Goal: Task Accomplishment & Management: Use online tool/utility

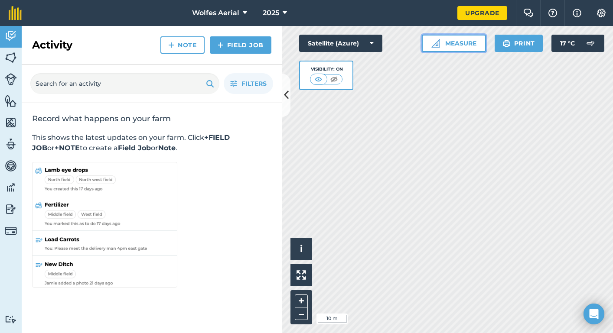
click at [473, 46] on button "Measure" at bounding box center [454, 43] width 64 height 17
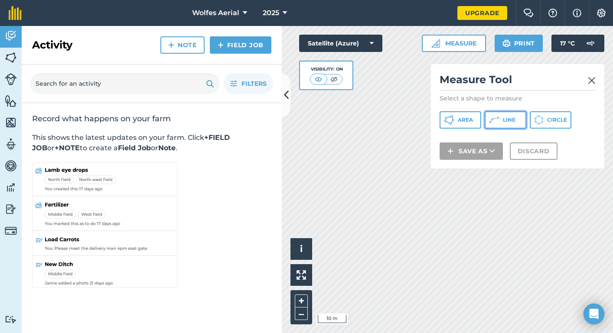
click at [499, 120] on button "Line" at bounding box center [506, 119] width 42 height 17
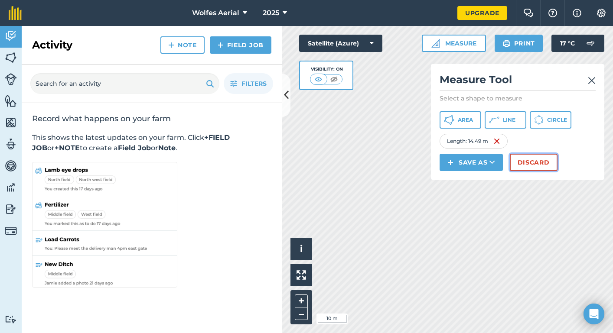
click at [527, 166] on button "Discard" at bounding box center [534, 162] width 48 height 17
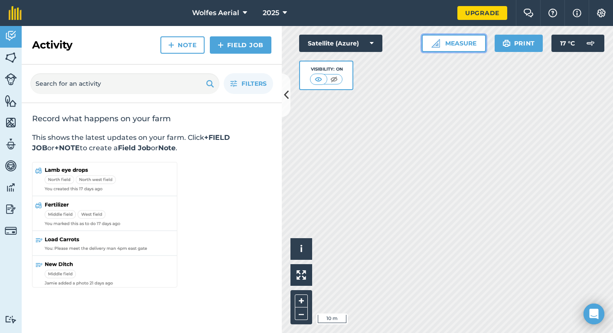
click at [469, 42] on button "Measure" at bounding box center [454, 43] width 64 height 17
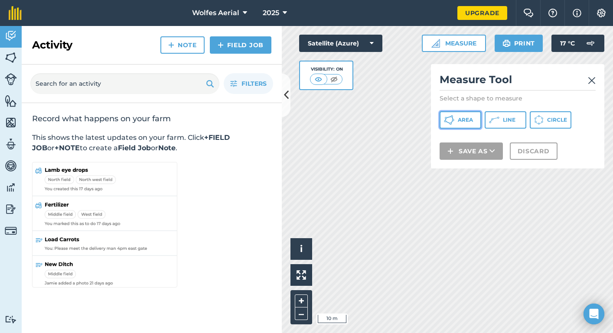
click at [456, 117] on button "Area" at bounding box center [460, 119] width 42 height 17
click at [436, 141] on div "Measure Tool Select a shape to measure Area Line Circle Save as Discard" at bounding box center [517, 116] width 173 height 104
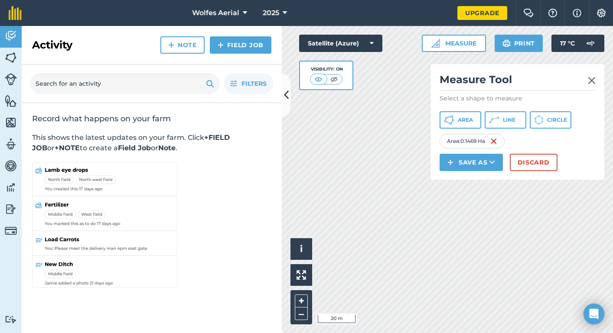
click at [452, 116] on div "Click to start drawing i © 2025 TomTom, Microsoft 20 m + – Satellite (Azure) Vi…" at bounding box center [447, 179] width 331 height 307
click at [423, 133] on div "Click to start drawing i © 2025 TomTom, Microsoft 20 m + – Satellite (Azure) Vi…" at bounding box center [447, 179] width 331 height 307
drag, startPoint x: 432, startPoint y: 156, endPoint x: 378, endPoint y: 90, distance: 85.3
click at [378, 90] on div "Click to start drawing i © 2025 TomTom, Microsoft 20 m + – Satellite (Azure) Vi…" at bounding box center [447, 179] width 331 height 307
click at [491, 162] on icon at bounding box center [492, 162] width 6 height 9
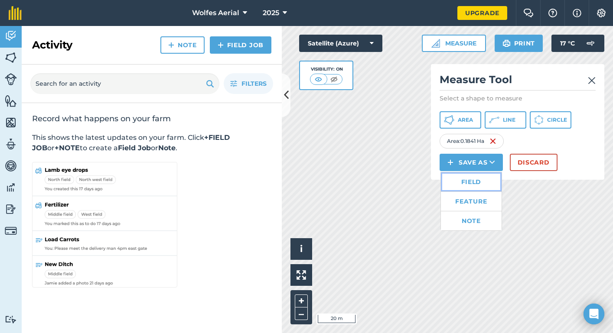
click at [474, 184] on link "Field" at bounding box center [471, 181] width 61 height 19
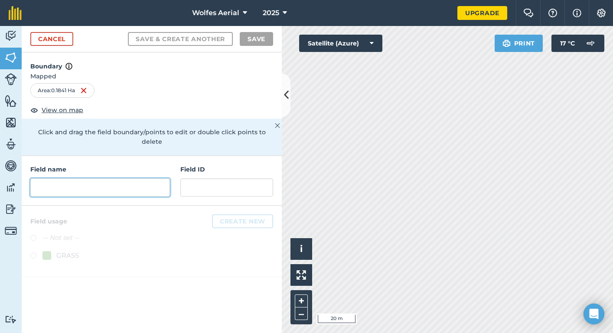
click at [58, 179] on input "text" at bounding box center [100, 188] width 140 height 18
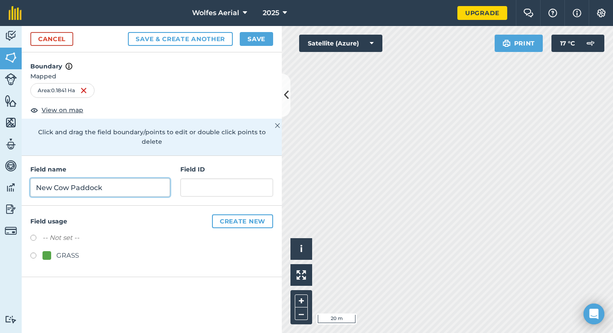
type input "New Cow Paddock"
click at [246, 215] on button "Create new" at bounding box center [242, 222] width 61 height 14
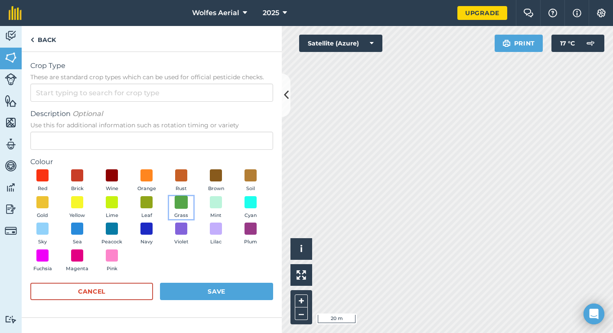
click at [180, 201] on span at bounding box center [181, 201] width 13 height 13
click at [218, 293] on button "Save" at bounding box center [216, 291] width 113 height 17
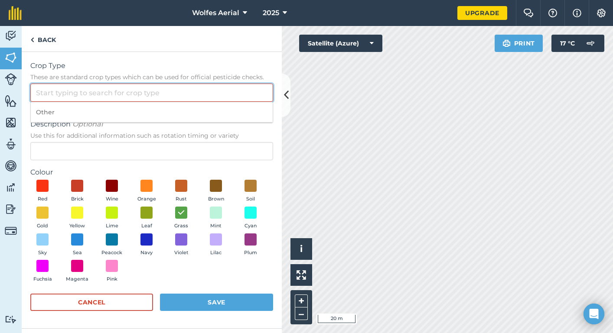
click at [195, 94] on input "Crop Type These are standard crop types which can be used for official pesticid…" at bounding box center [151, 93] width 243 height 18
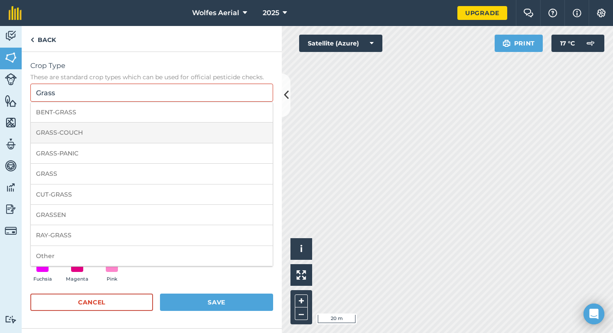
click at [211, 130] on li "GRASS-COUCH" at bounding box center [152, 133] width 242 height 20
type input "GRASS-COUCH"
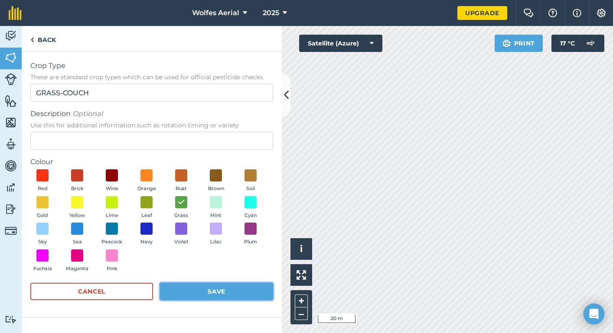
click at [220, 290] on button "Save" at bounding box center [216, 291] width 113 height 17
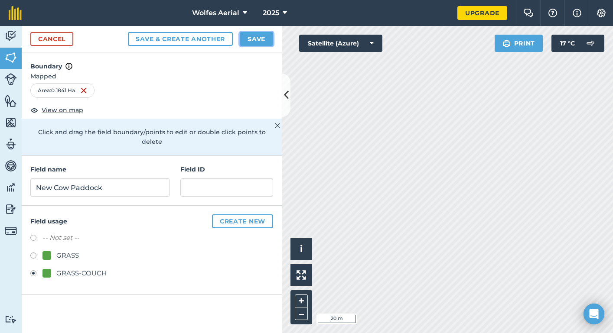
click at [259, 38] on button "Save" at bounding box center [256, 39] width 33 height 14
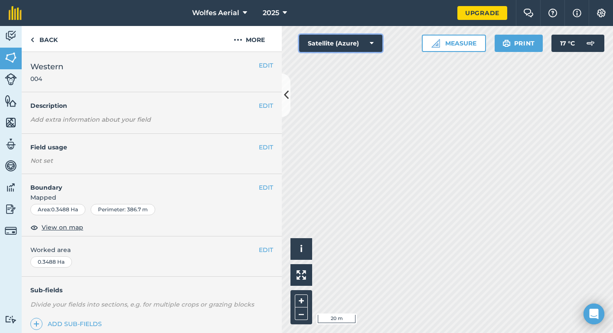
click at [374, 43] on button "Satellite (Azure)" at bounding box center [340, 43] width 83 height 17
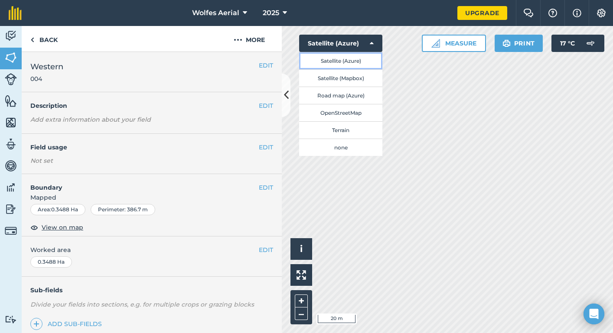
click at [358, 62] on button "Satellite (Azure)" at bounding box center [340, 60] width 83 height 17
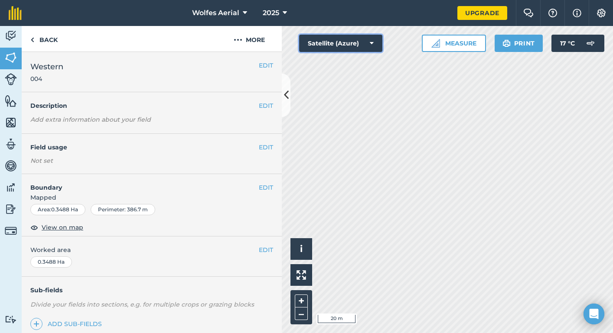
click at [371, 42] on icon at bounding box center [372, 43] width 4 height 9
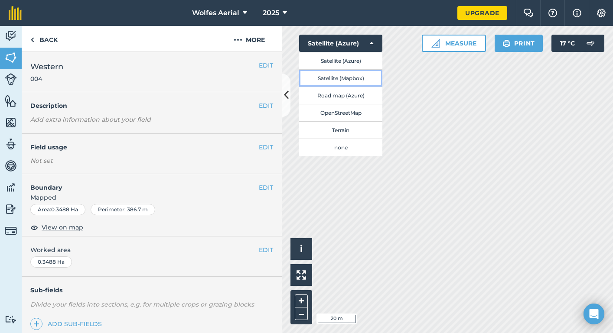
click at [350, 77] on button "Satellite (Mapbox)" at bounding box center [340, 77] width 83 height 17
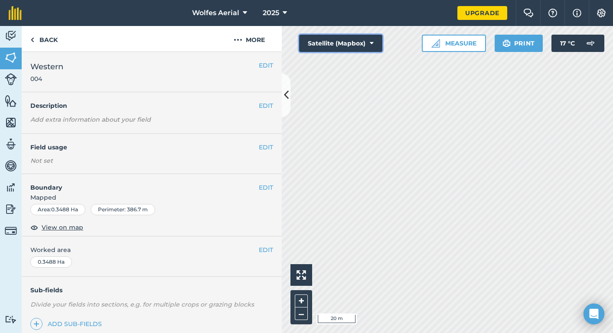
click at [372, 43] on icon at bounding box center [372, 43] width 4 height 9
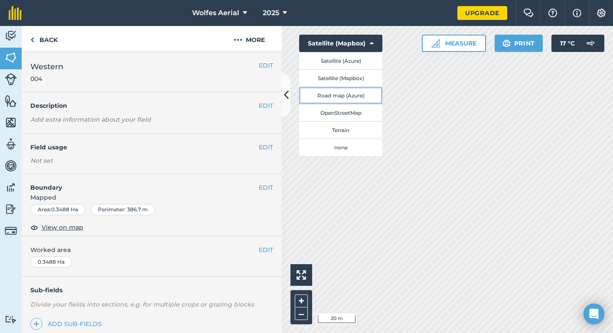
click at [348, 93] on button "Road map (Azure)" at bounding box center [340, 95] width 83 height 17
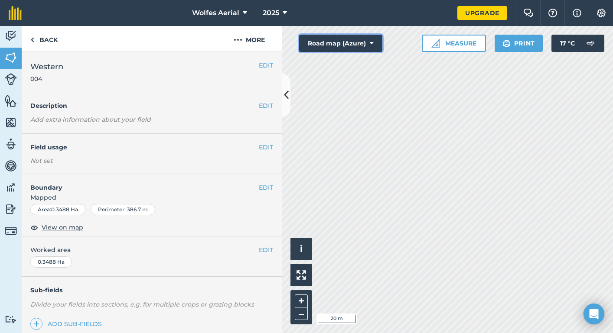
click at [372, 41] on icon at bounding box center [372, 43] width 4 height 9
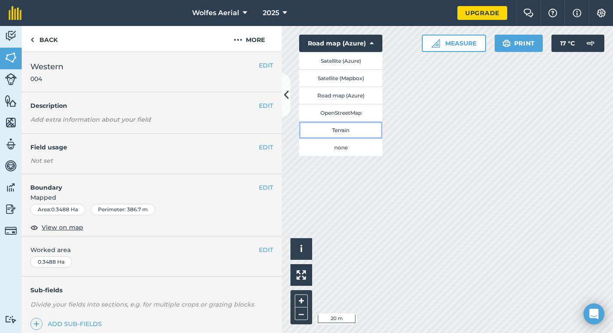
click at [350, 128] on button "Terrain" at bounding box center [340, 129] width 83 height 17
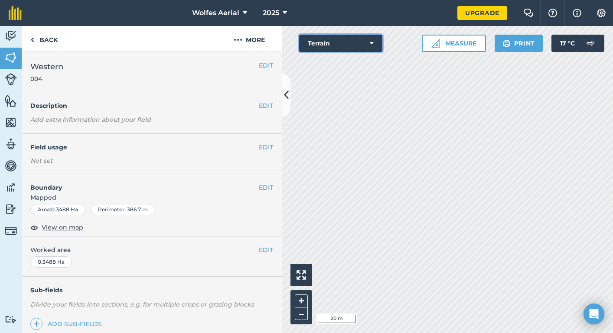
click at [369, 44] on button "Terrain" at bounding box center [340, 43] width 83 height 17
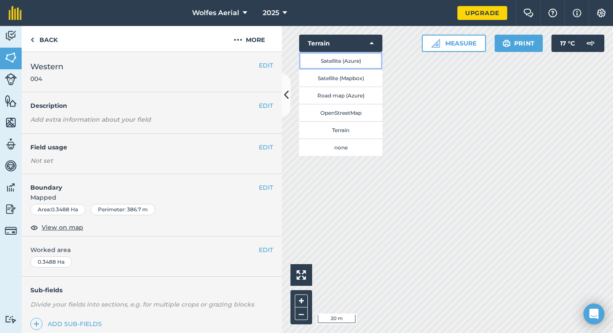
click at [351, 61] on button "Satellite (Azure)" at bounding box center [340, 60] width 83 height 17
